Goal: Task Accomplishment & Management: Use online tool/utility

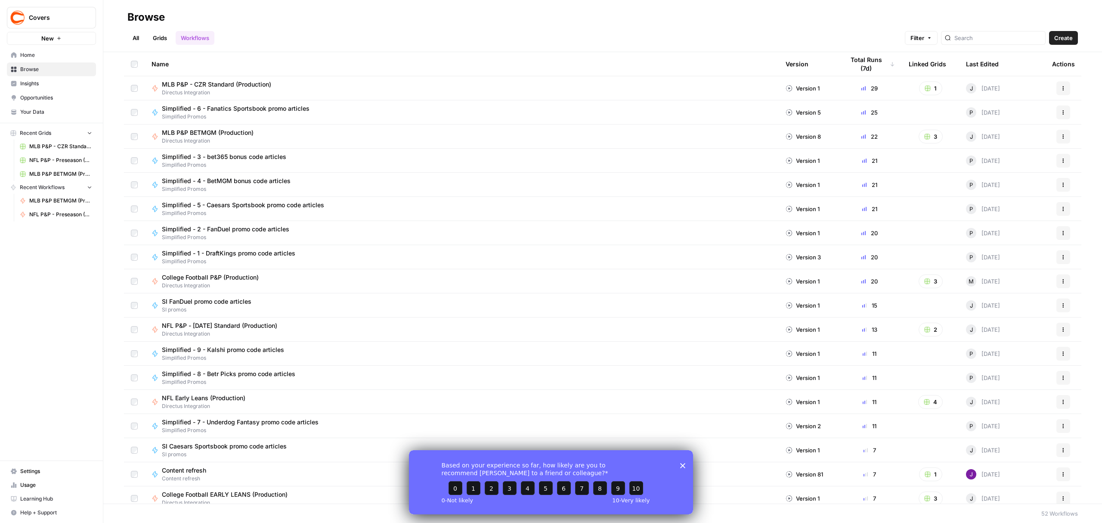
drag, startPoint x: 684, startPoint y: 463, endPoint x: 679, endPoint y: 450, distance: 13.8
click at [684, 463] on icon "Close survey" at bounding box center [682, 464] width 5 height 5
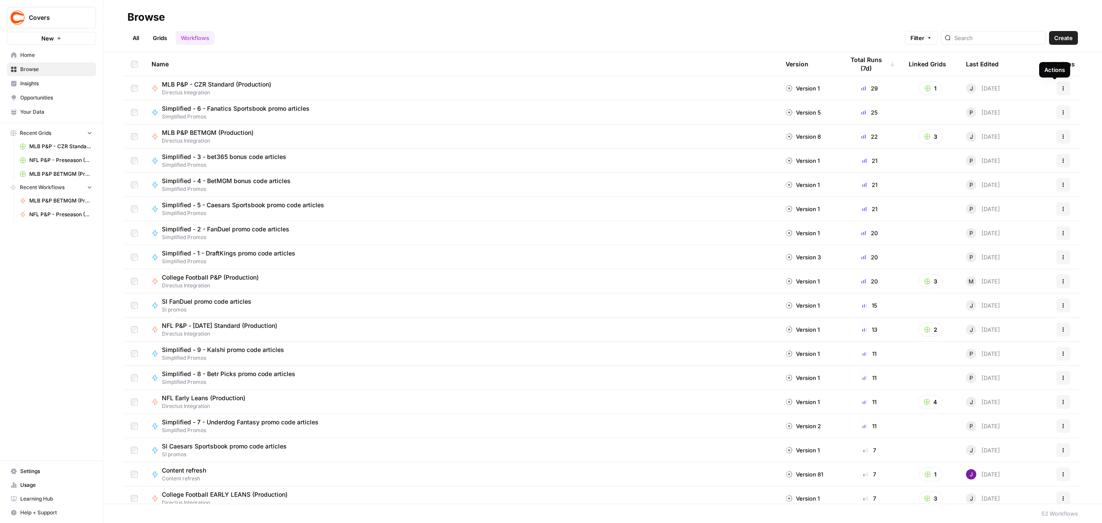
click at [1058, 88] on button "Actions" at bounding box center [1064, 88] width 14 height 14
click at [998, 176] on span "Duplicate" at bounding box center [1016, 176] width 69 height 9
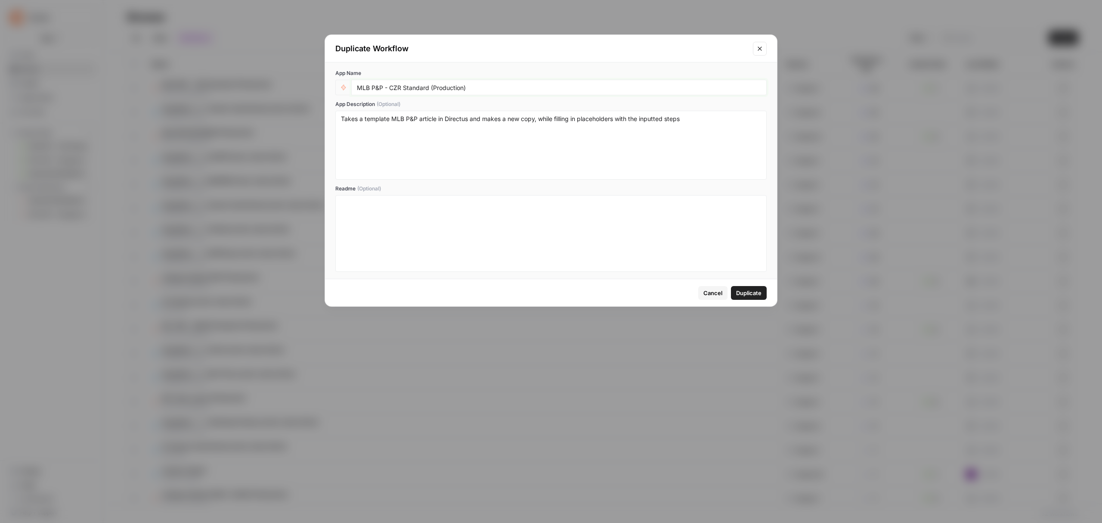
click at [363, 89] on input "MLB P&P - CZR Standard (Production)" at bounding box center [559, 88] width 404 height 8
click at [367, 88] on input "MLB P&P - CZR Standard (Production)" at bounding box center [559, 88] width 404 height 8
type input "NHL P&P - Standard (Production)"
click at [392, 121] on textarea "Takes a template MLB P&P article in Directus and makes a new copy, while fillin…" at bounding box center [551, 145] width 420 height 61
type textarea "Takes a template NHL P&P article in Directus and makes a new copy, while fillin…"
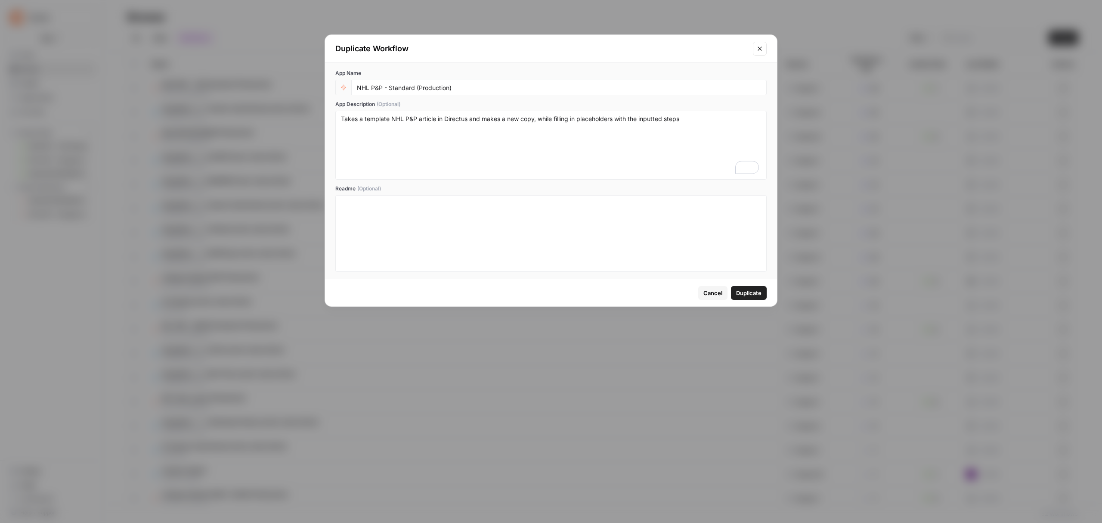
click at [765, 294] on button "Duplicate" at bounding box center [749, 293] width 36 height 14
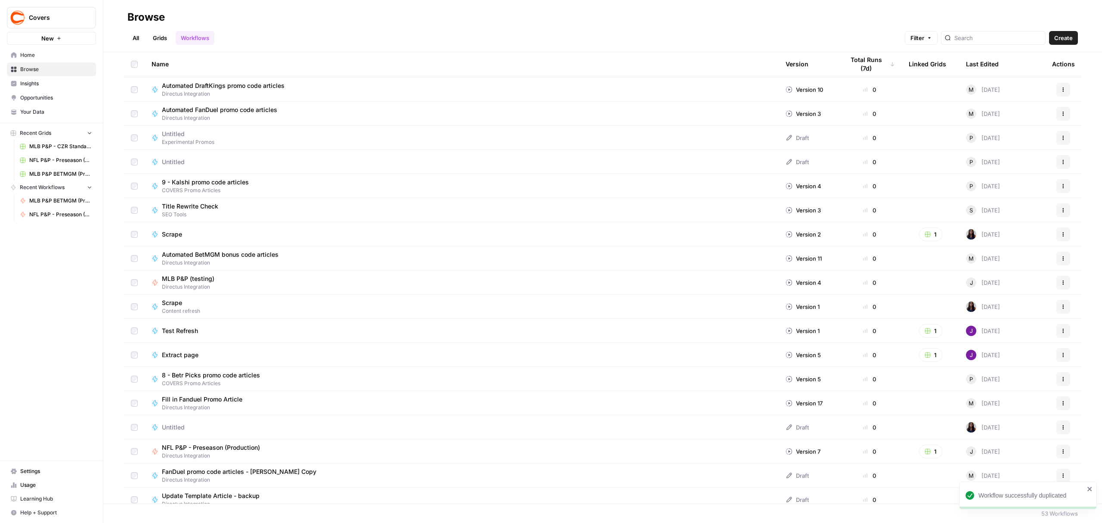
scroll to position [851, 0]
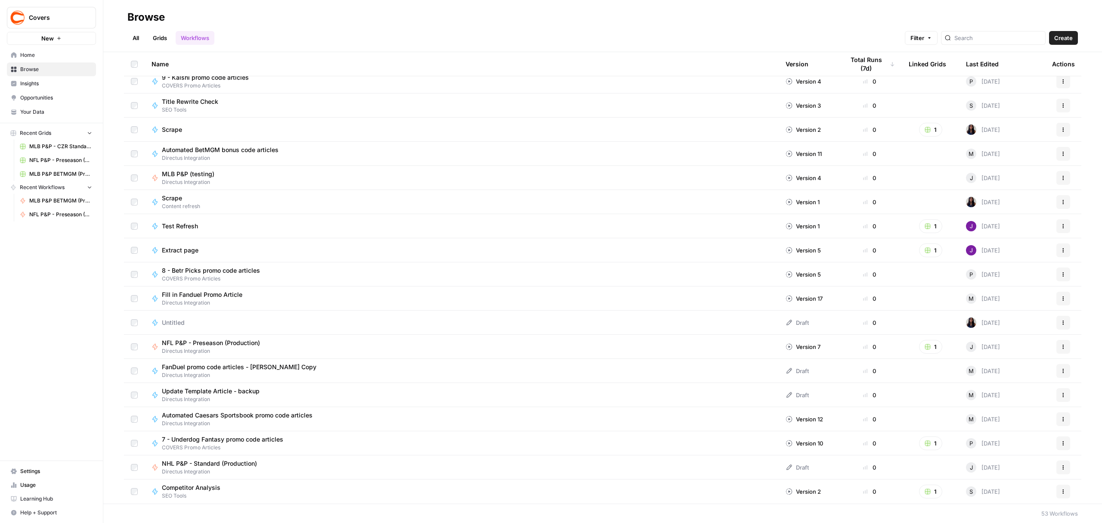
click at [1061, 467] on icon "button" at bounding box center [1063, 467] width 5 height 5
click at [1006, 397] on span "Edit in Studio" at bounding box center [1016, 395] width 69 height 9
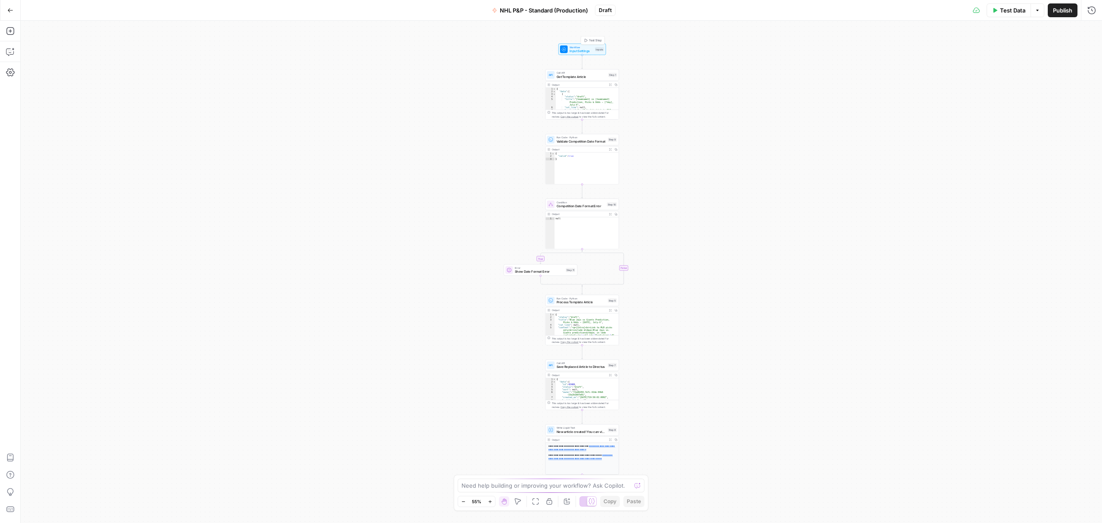
click at [581, 50] on span "Input Settings" at bounding box center [582, 51] width 24 height 5
click at [1063, 367] on span "edit field" at bounding box center [1063, 365] width 19 height 7
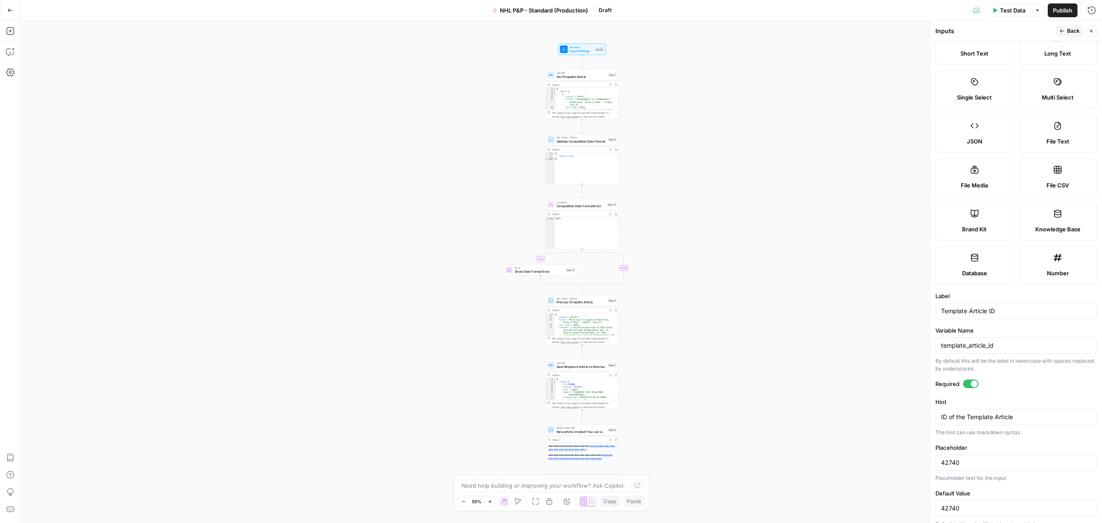
scroll to position [45, 0]
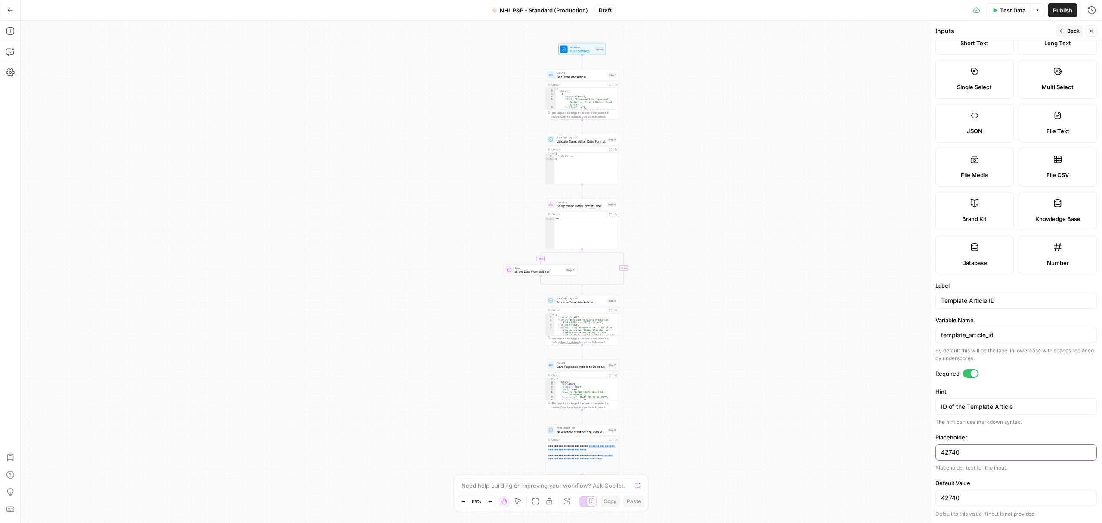
click at [977, 448] on input "42740" at bounding box center [1016, 452] width 150 height 9
type input "43905"
click at [980, 498] on input "42740" at bounding box center [1016, 497] width 150 height 9
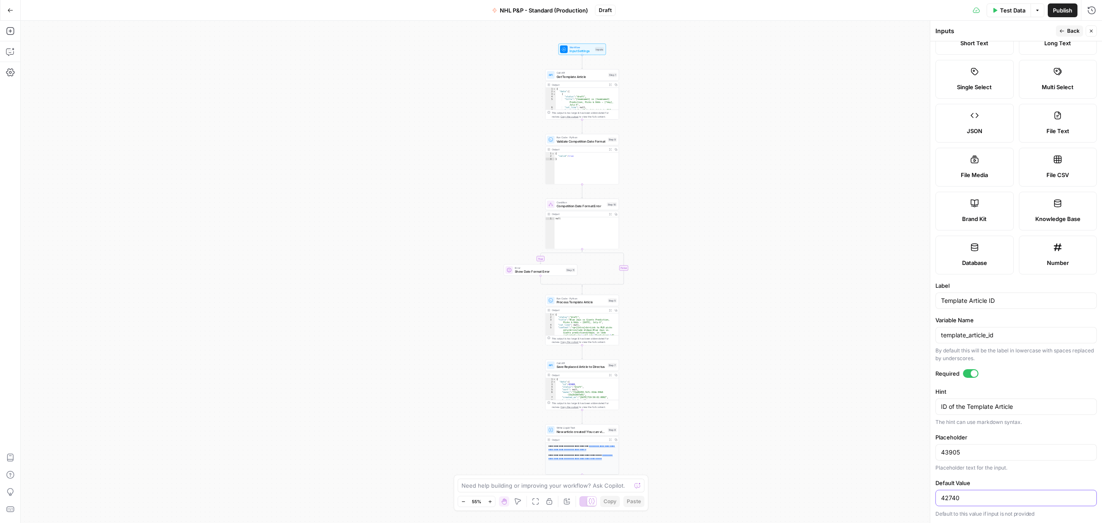
click at [980, 498] on input "42740" at bounding box center [1016, 497] width 150 height 9
paste input "3905"
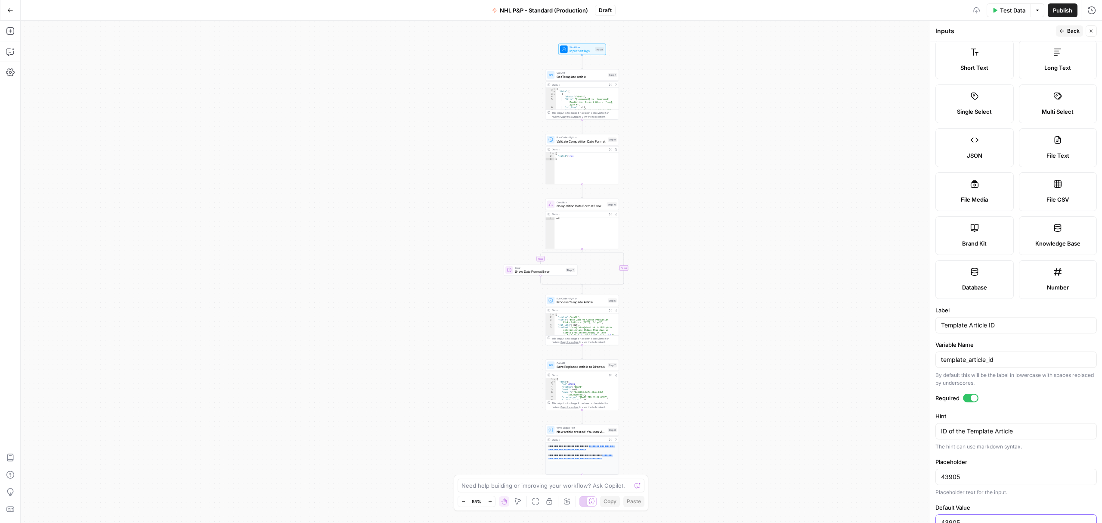
scroll to position [0, 0]
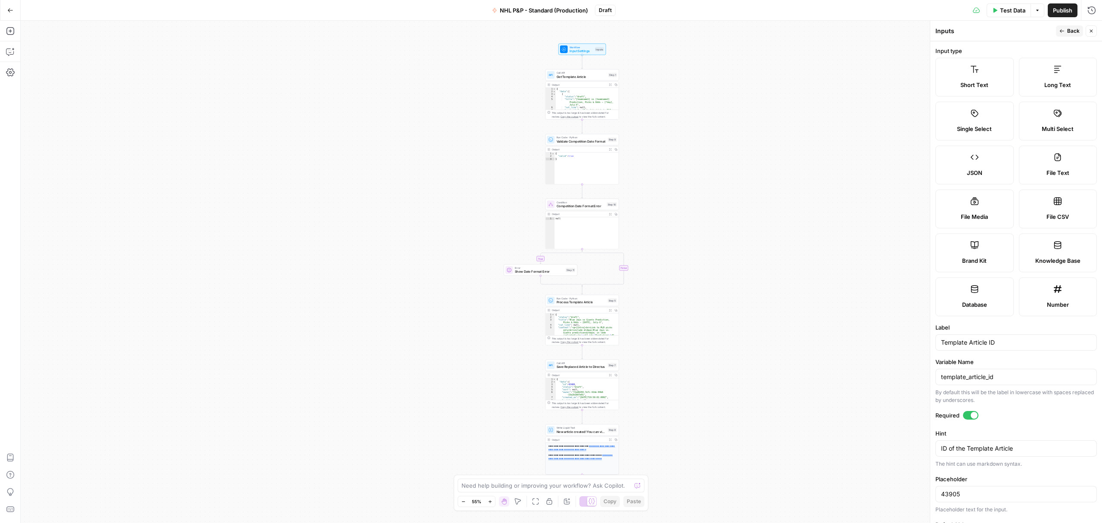
type input "43905"
click at [1066, 34] on button "Back" at bounding box center [1069, 30] width 27 height 11
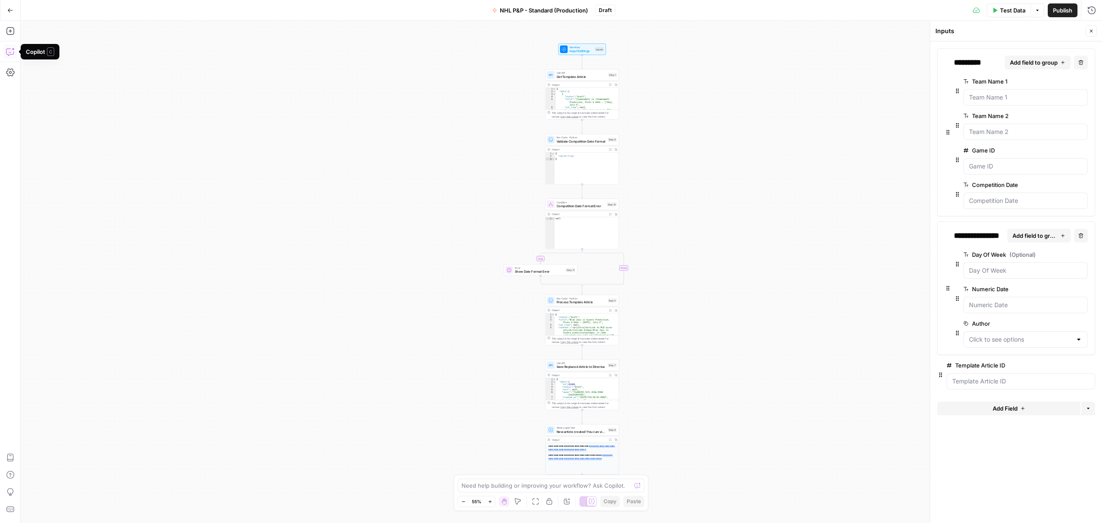
click at [11, 47] on button "Copilot" at bounding box center [10, 52] width 14 height 14
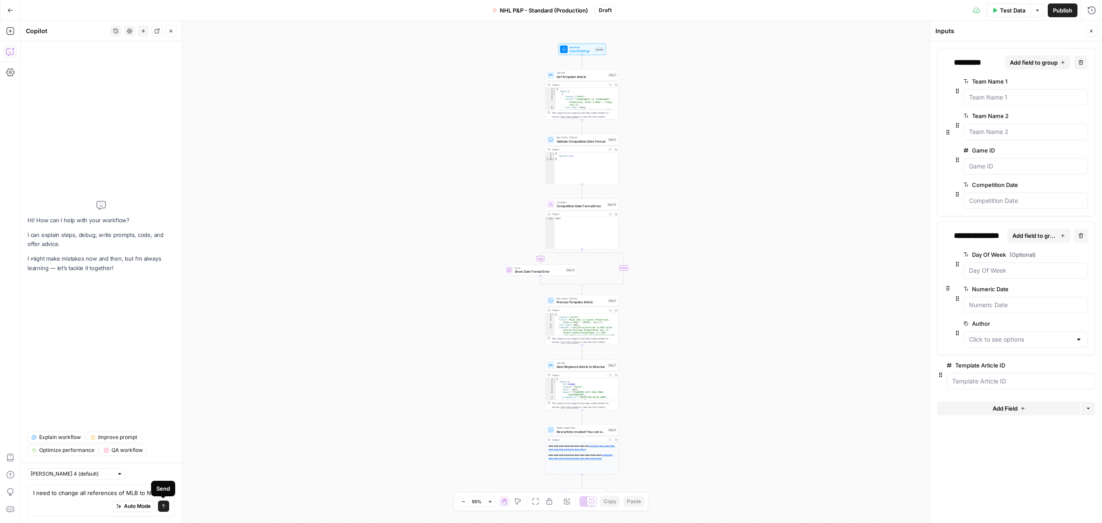
type textarea "I need to change all references of MLB to NHL"
click at [161, 504] on icon "submit" at bounding box center [163, 505] width 5 height 5
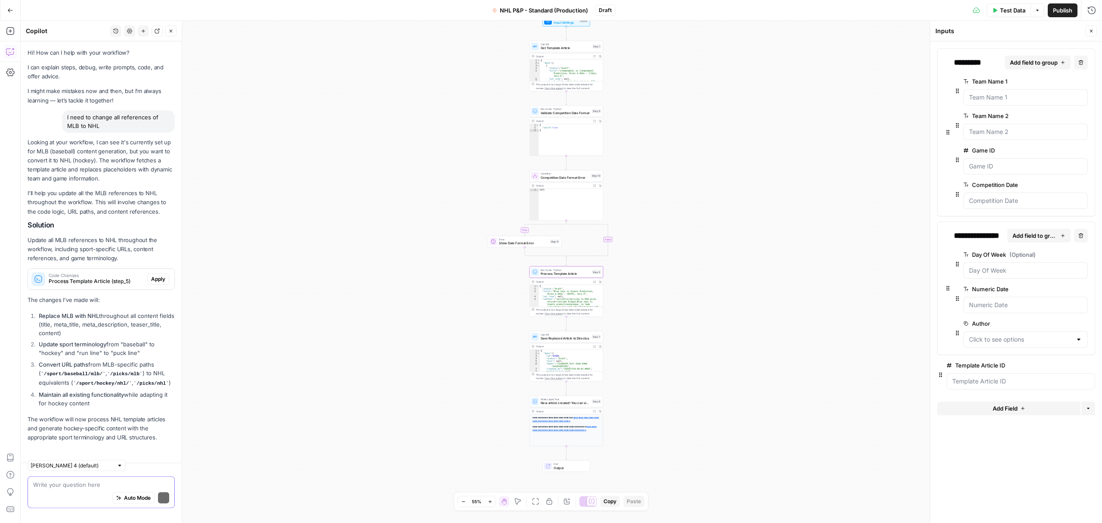
scroll to position [1, 0]
click at [153, 276] on span "Apply" at bounding box center [158, 279] width 14 height 8
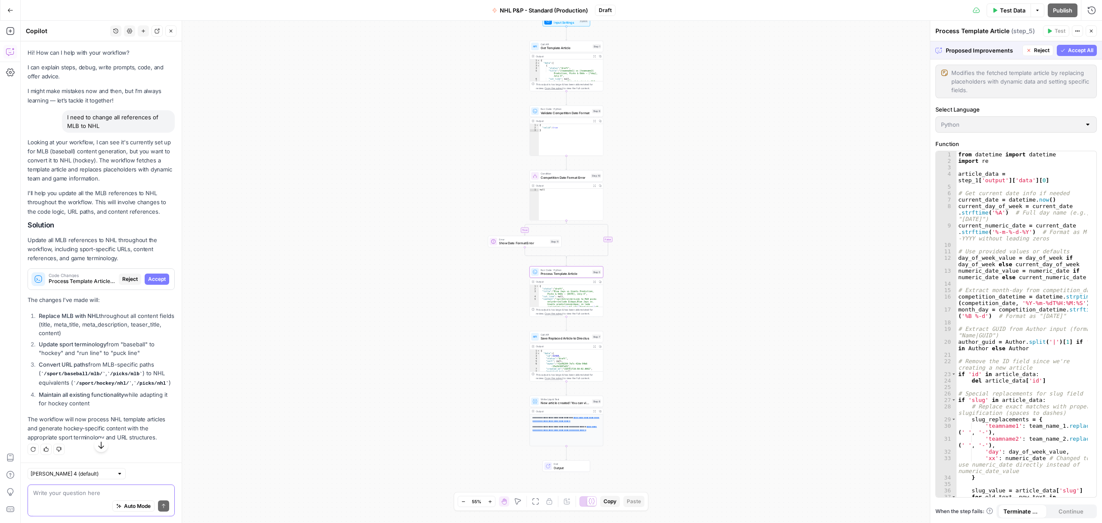
click at [149, 276] on span "Accept" at bounding box center [157, 279] width 18 height 8
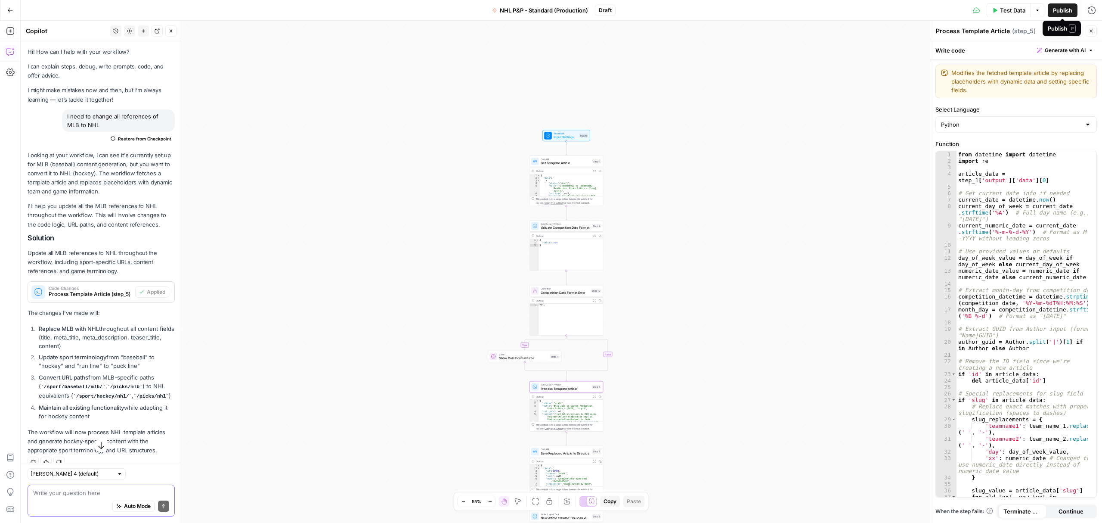
click at [1066, 7] on span "Publish" at bounding box center [1062, 10] width 19 height 9
click at [996, 9] on span "Test Data" at bounding box center [998, 10] width 25 height 9
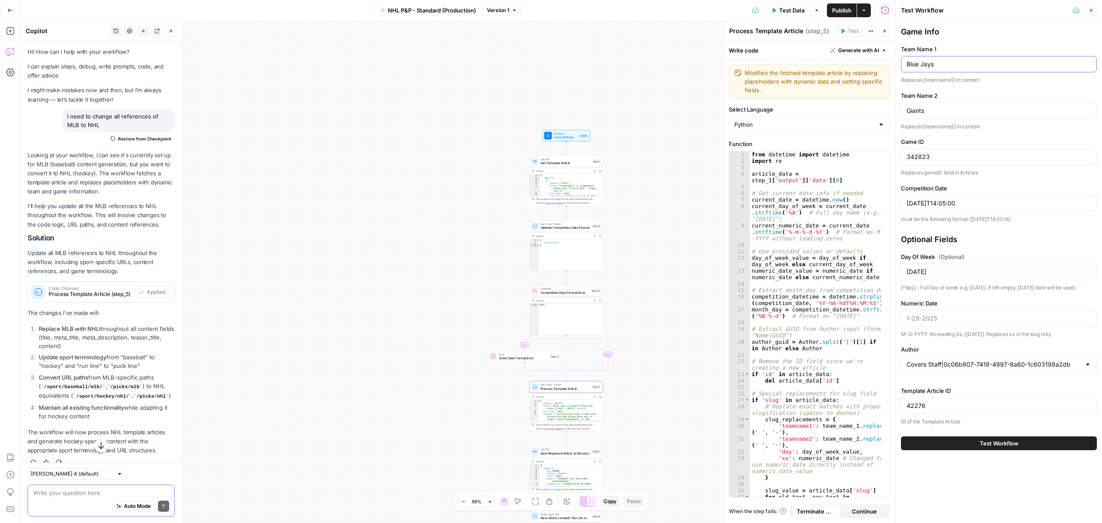
click at [942, 68] on input "Blue Jays" at bounding box center [999, 64] width 185 height 9
type input "Flames"
type input "Kraken"
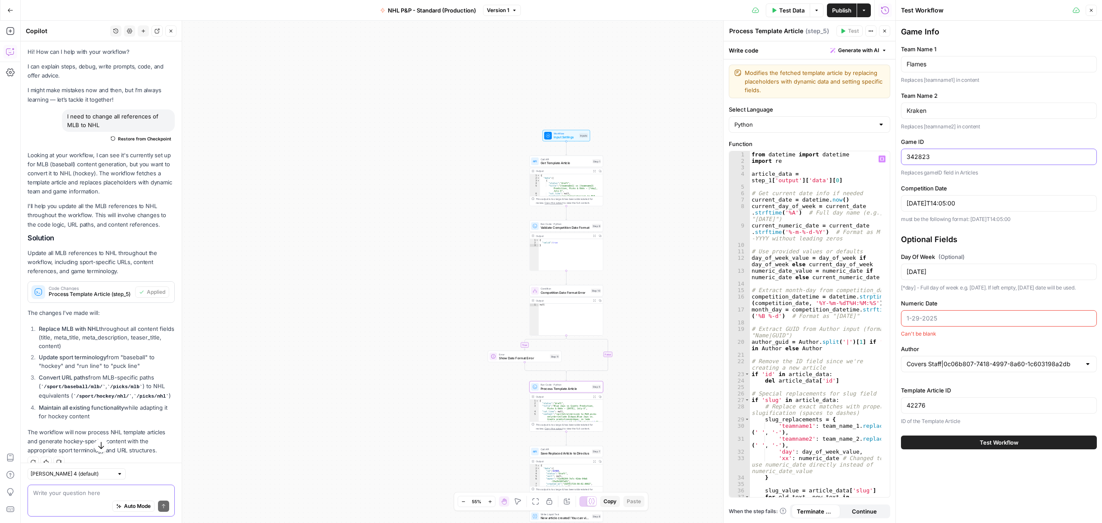
click at [918, 155] on input "342823" at bounding box center [999, 156] width 185 height 9
type input "360417"
click at [930, 204] on input "[DATE]T14:05:00" at bounding box center [999, 203] width 185 height 9
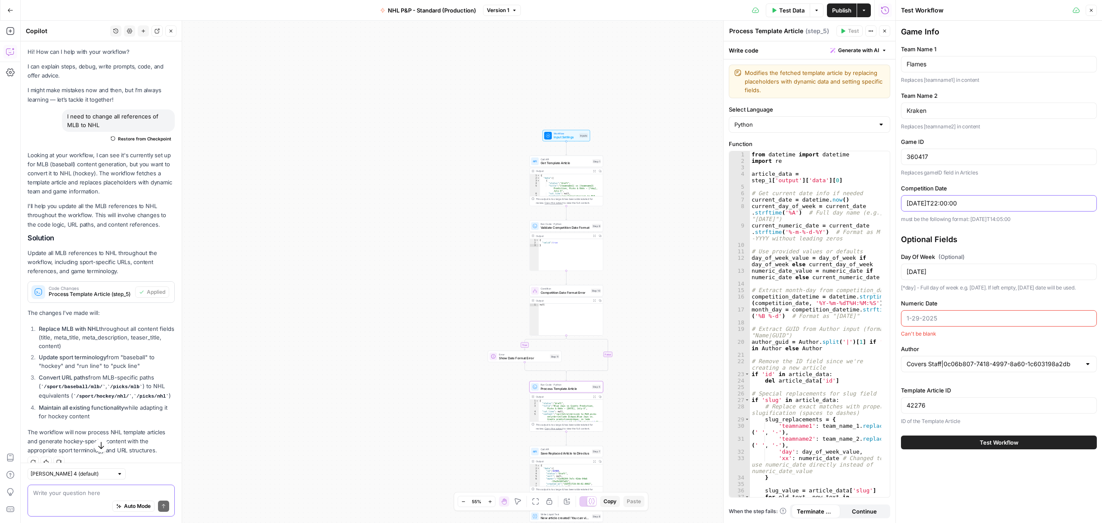
type input "[DATE]T22:00:00"
click at [926, 274] on input "[DATE]" at bounding box center [999, 271] width 185 height 9
type input "[DATE]"
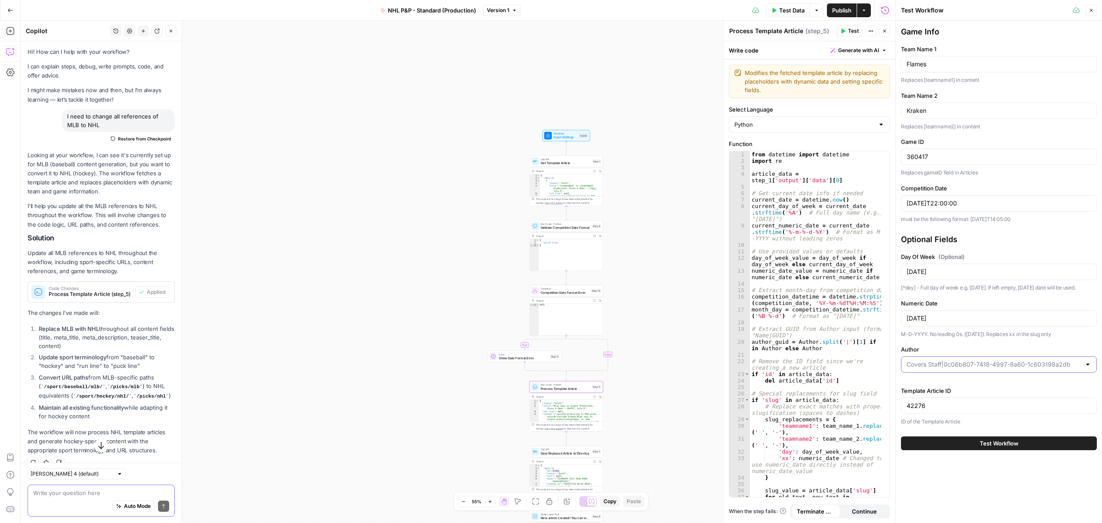
click at [999, 368] on input "Author" at bounding box center [994, 364] width 174 height 9
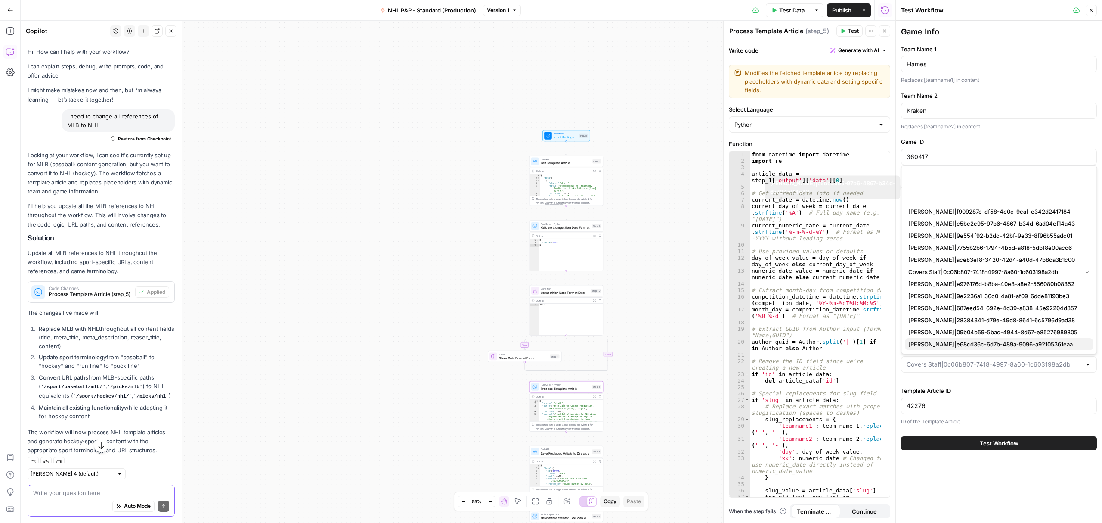
scroll to position [115, 0]
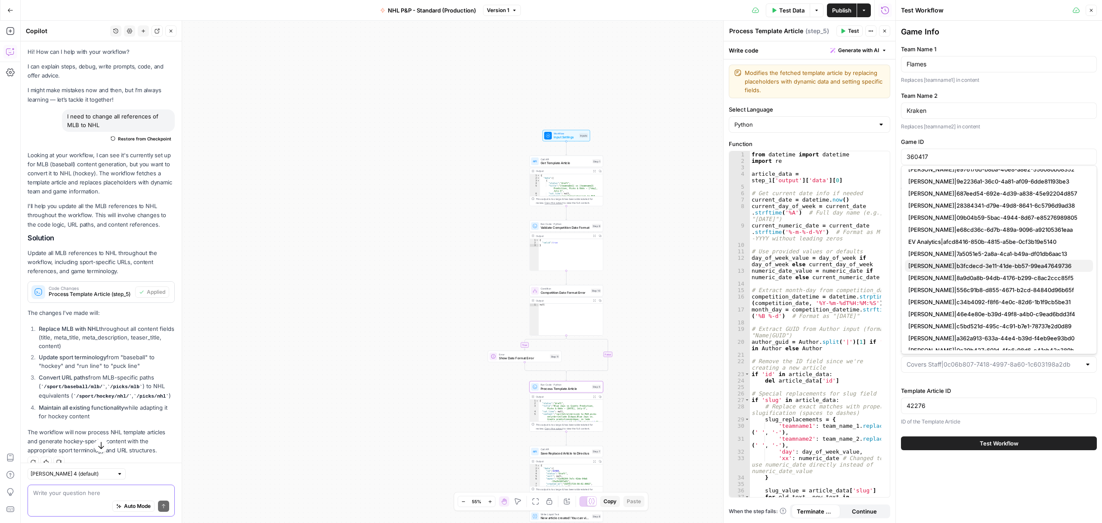
click at [943, 262] on span "[PERSON_NAME]|b3fcdecd-3e11-41de-bb57-99ea47649736" at bounding box center [997, 265] width 178 height 9
type input "[PERSON_NAME]|b3fcdecd-3e11-41de-bb57-99ea47649736"
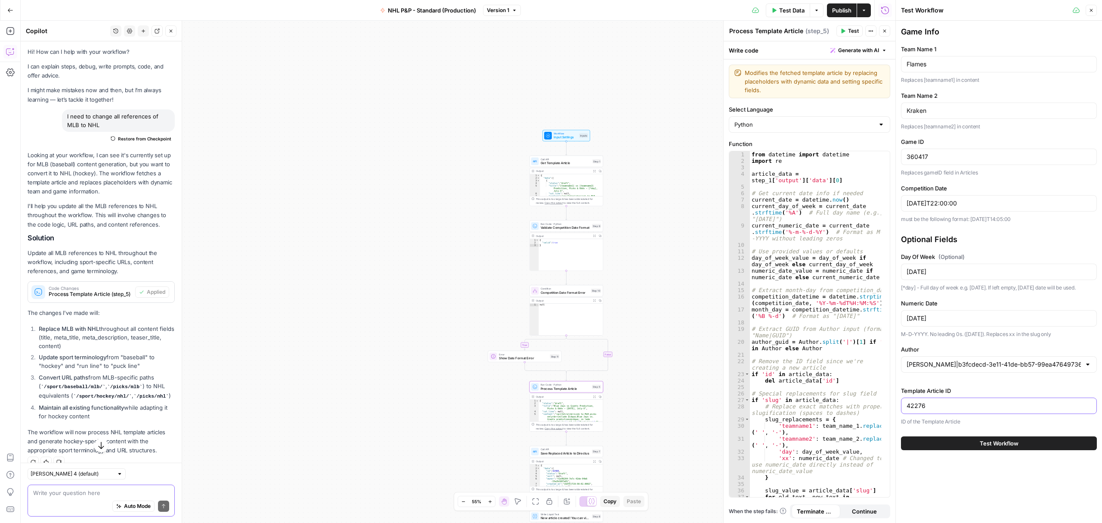
click at [932, 409] on input "42276" at bounding box center [999, 405] width 185 height 9
type input "43905"
click at [977, 446] on button "Test Workflow" at bounding box center [999, 443] width 196 height 14
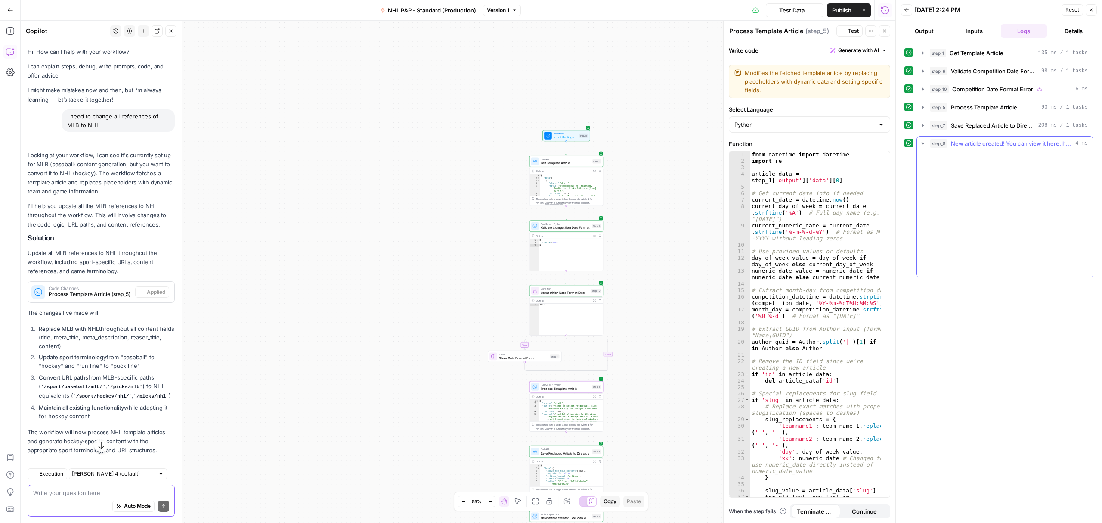
scroll to position [15, 0]
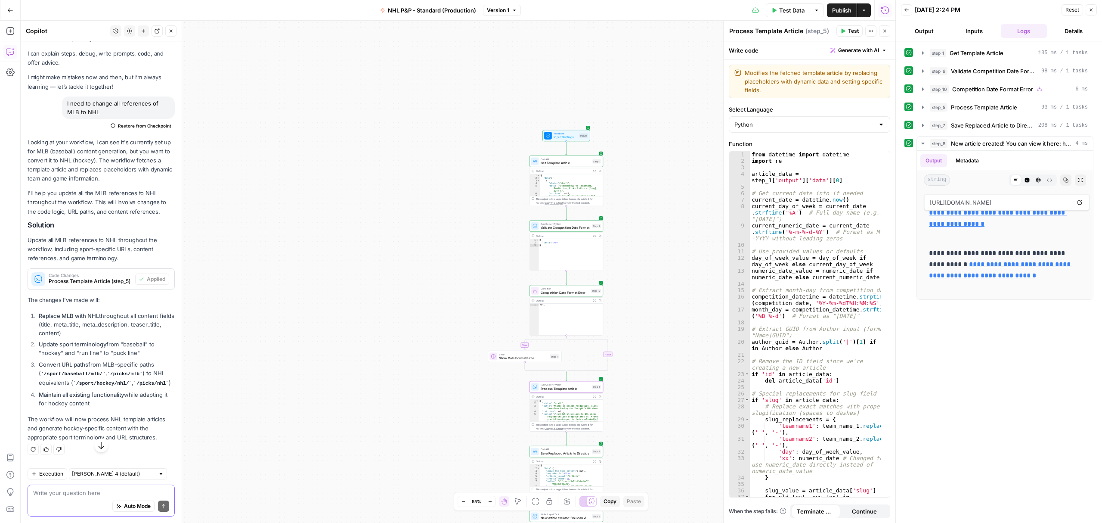
click at [908, 9] on icon "button" at bounding box center [906, 9] width 5 height 5
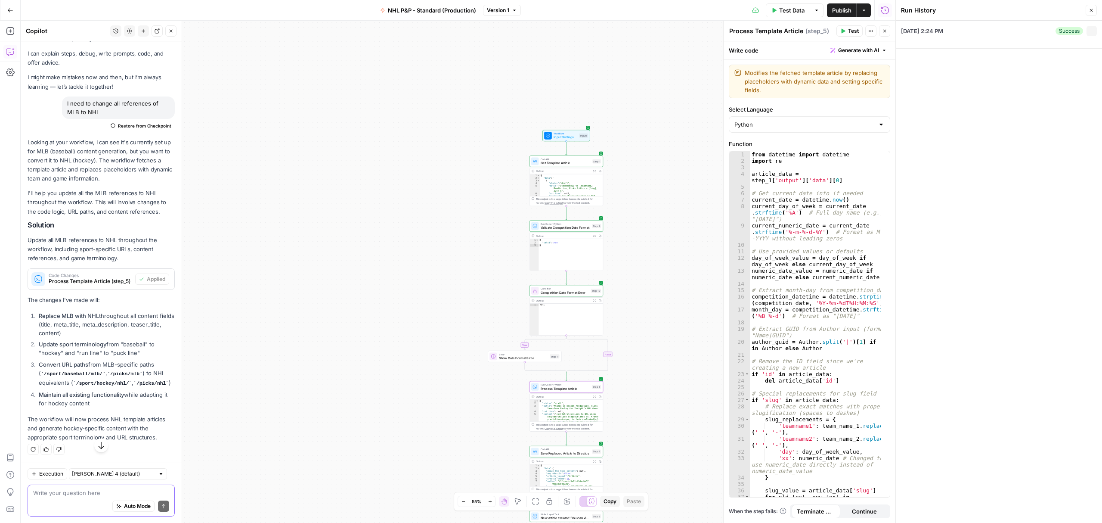
type input "Flames"
type input "Kraken"
type input "360417"
type input "[DATE]T22:00:00"
type input "[DATE]"
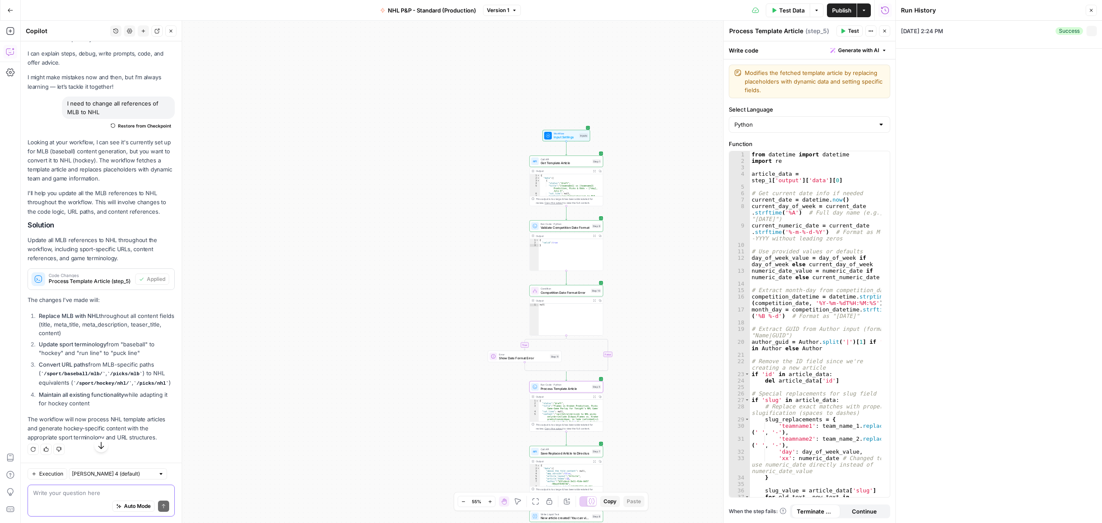
type input "[DATE]"
type input "[PERSON_NAME]|b3fcdecd-3e11-41de-bb57-99ea47649736"
type input "43905"
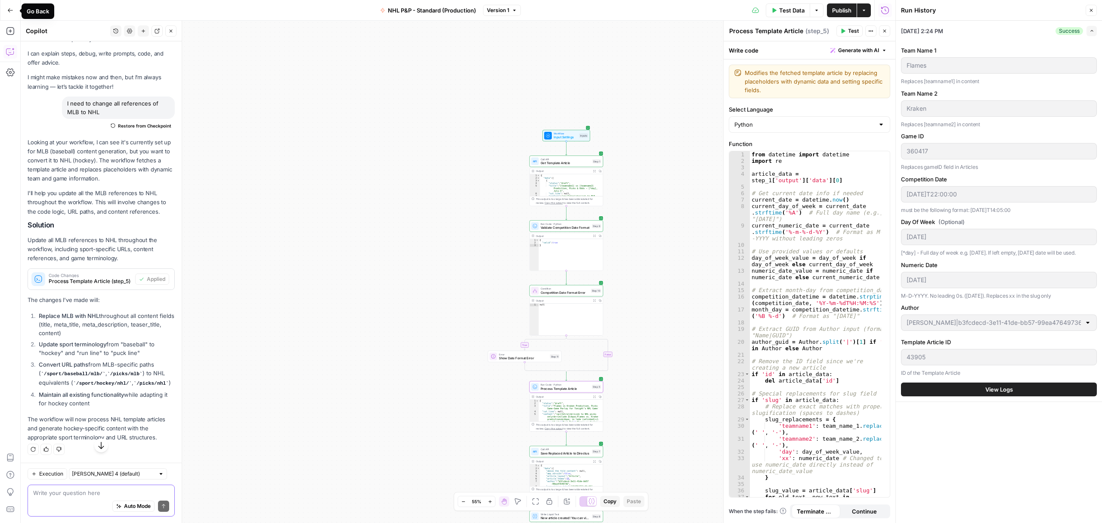
click at [5, 7] on button "Go Back" at bounding box center [10, 10] width 15 height 15
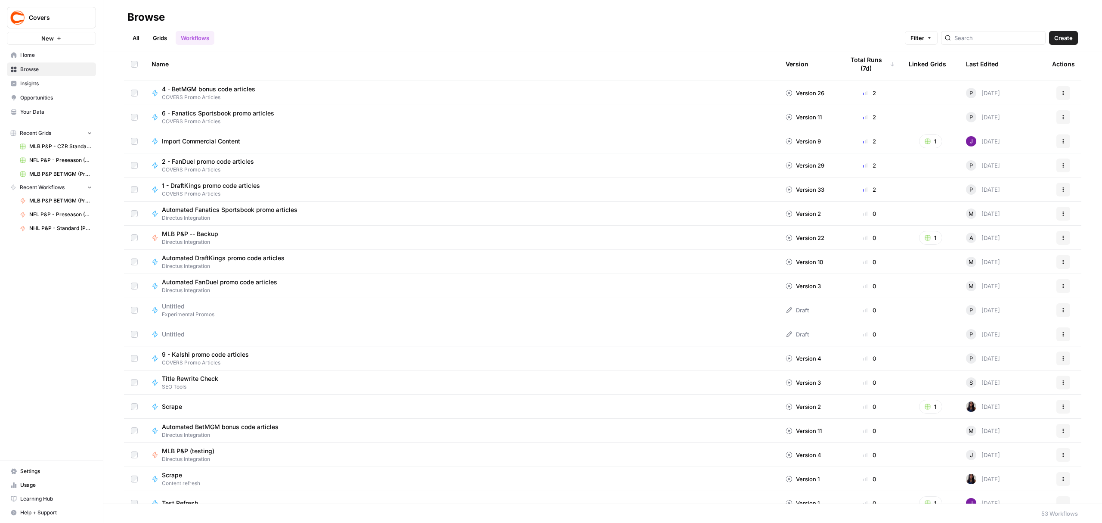
scroll to position [851, 0]
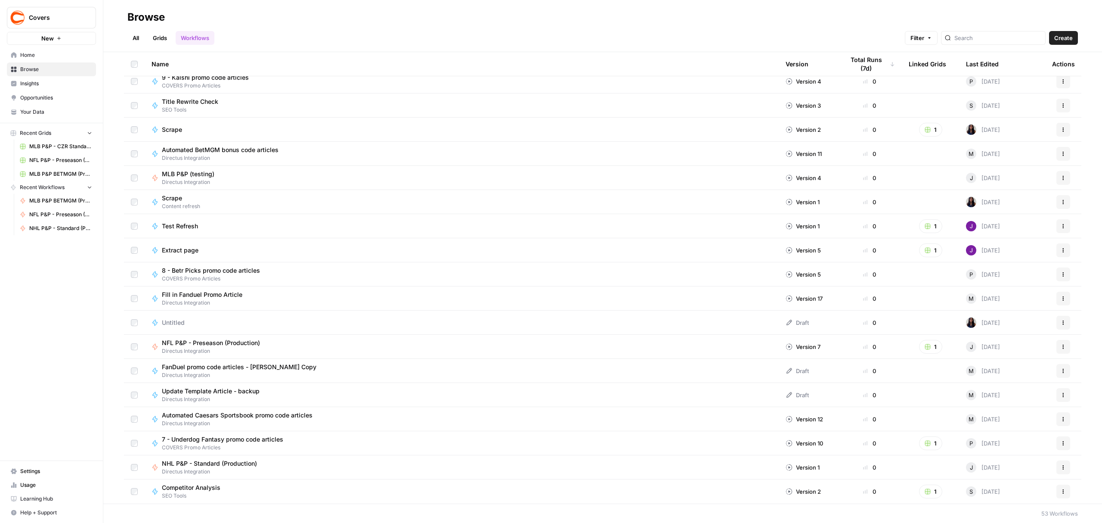
click at [924, 40] on span "Filter" at bounding box center [918, 38] width 14 height 9
click at [924, 38] on span "Filter" at bounding box center [918, 38] width 14 height 9
click at [241, 469] on span "Directus Integration" at bounding box center [213, 472] width 102 height 8
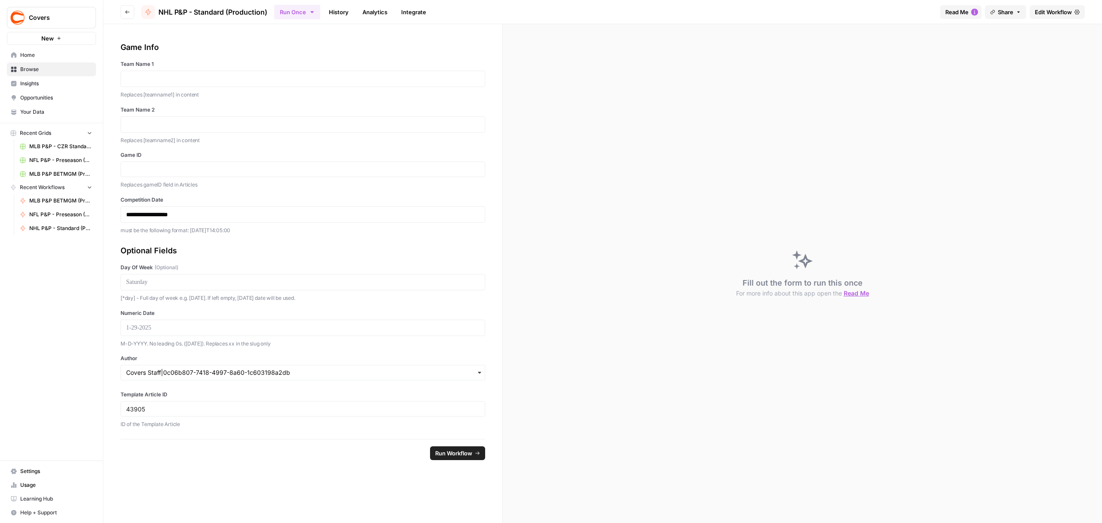
click at [1058, 10] on span "Edit Workflow" at bounding box center [1053, 12] width 37 height 9
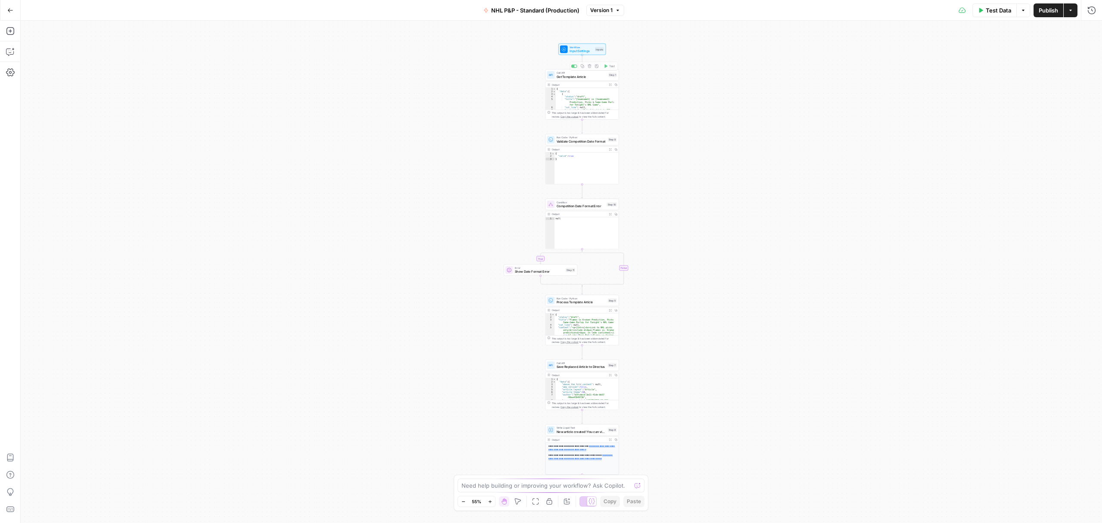
click at [586, 55] on div "true false Workflow Input Settings Inputs Call API Get Template Article Step 1 …" at bounding box center [561, 272] width 1081 height 502
click at [584, 48] on span "Input Settings" at bounding box center [582, 50] width 24 height 5
click at [1056, 185] on span "edit field" at bounding box center [1055, 184] width 19 height 7
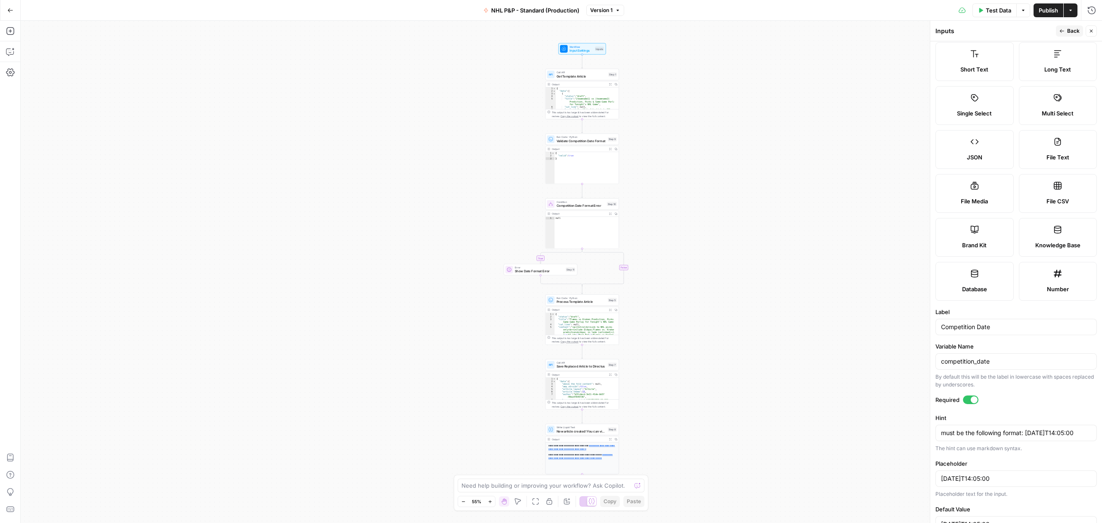
scroll to position [53, 0]
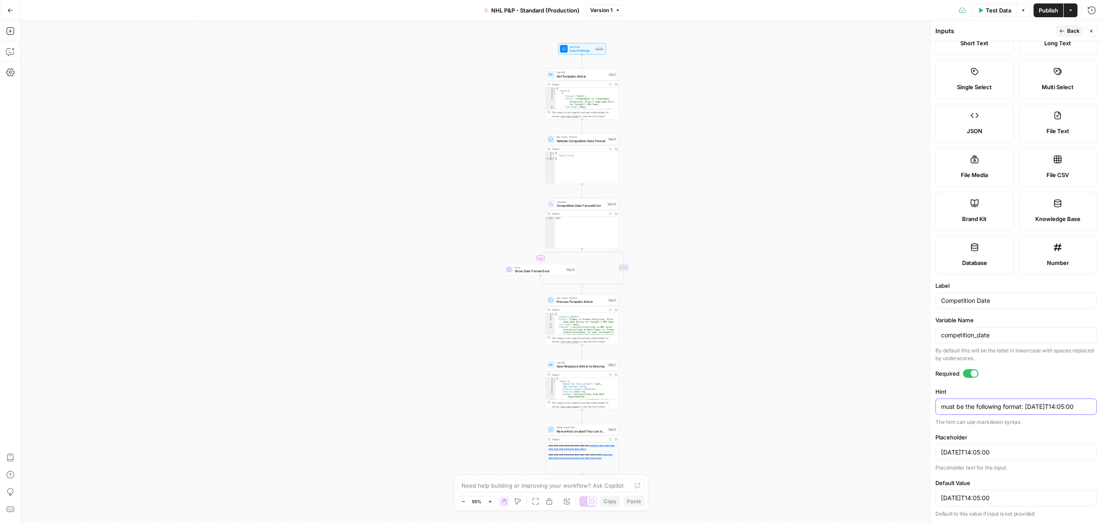
click at [1047, 402] on textarea "must be the following format: [DATE]T14:05:00" at bounding box center [1016, 406] width 150 height 9
type textarea "must be the following format: [DATE]T14:05:00"
click at [963, 452] on input "[DATE]T14:05:00" at bounding box center [1016, 452] width 150 height 9
type input "[DATE]T14:05:00"
click at [972, 500] on input "[DATE]T14:05:00" at bounding box center [1016, 497] width 150 height 9
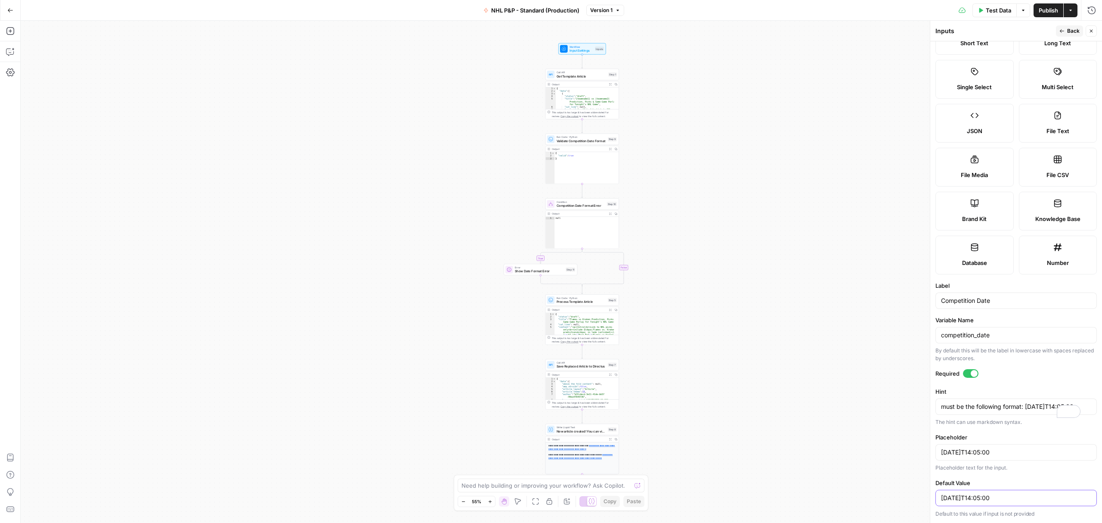
click at [972, 500] on input "[DATE]T14:05:00" at bounding box center [1016, 497] width 150 height 9
paste input "9-01"
type input "[DATE]T14:05:00"
click at [873, 392] on div "true false Workflow Input Settings Inputs Call API Get Template Article Step 1 …" at bounding box center [561, 272] width 1081 height 502
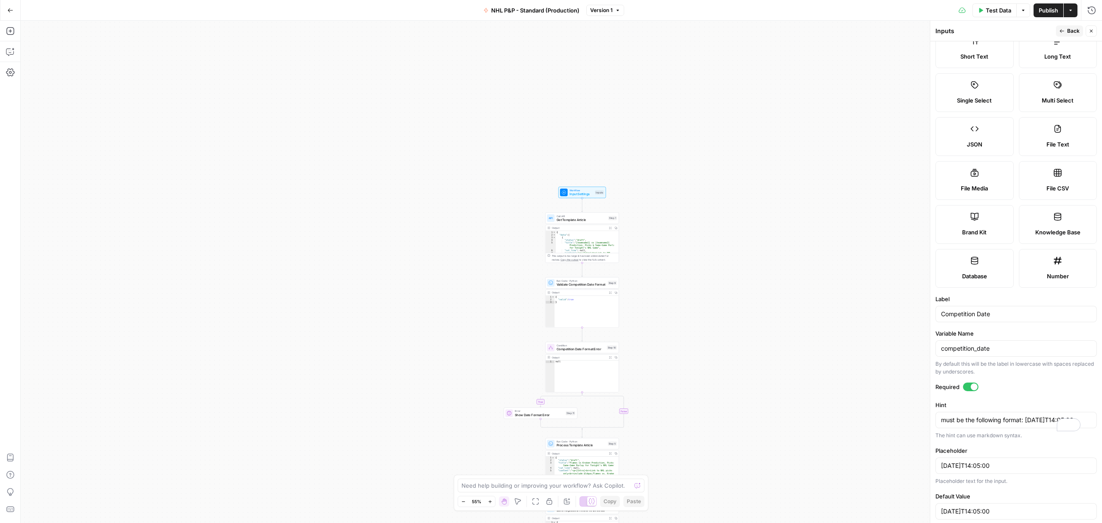
scroll to position [0, 0]
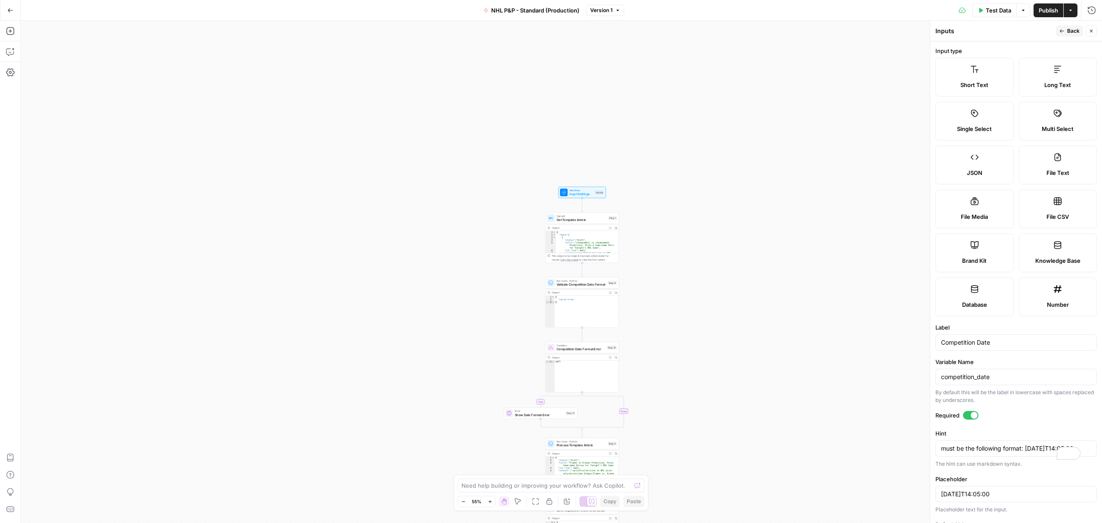
click at [1047, 9] on span "Publish" at bounding box center [1048, 10] width 19 height 9
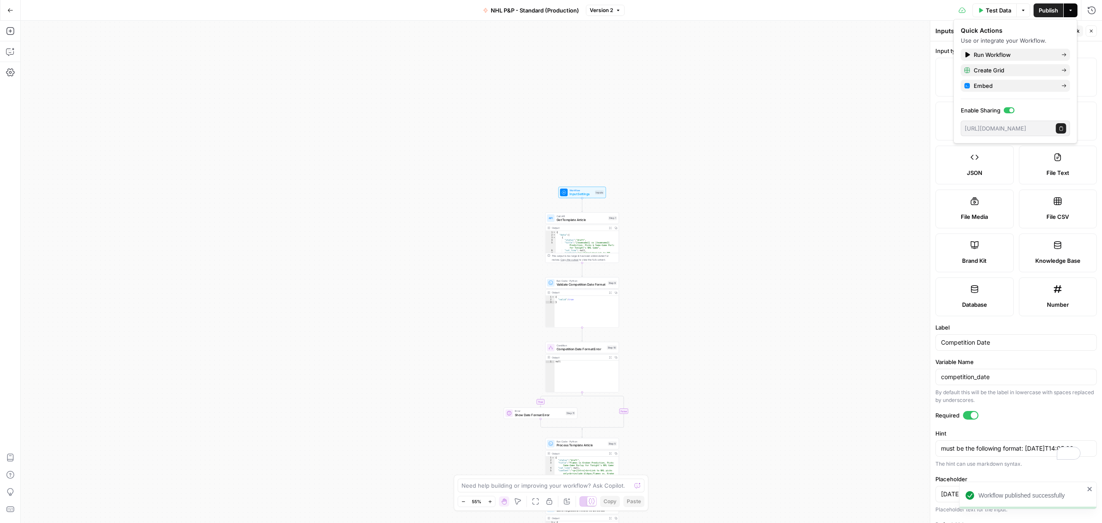
click at [13, 7] on button "Go Back" at bounding box center [10, 10] width 15 height 15
